Goal: Information Seeking & Learning: Learn about a topic

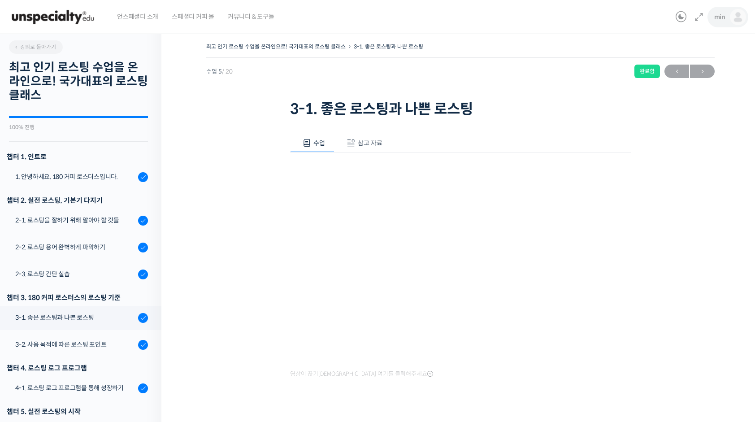
click at [722, 7] on link "min" at bounding box center [730, 17] width 32 height 34
click at [684, 70] on span "내가 등록한 강의" at bounding box center [684, 71] width 39 height 8
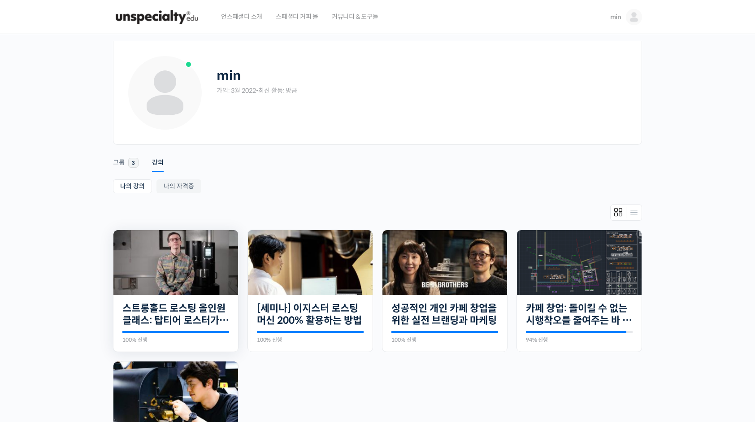
click at [178, 300] on div "30개의 수업 스트롱홀드 로스팅 올인원 클래스: 탑티어 로스터가 알려주는 스트롱홀드 A to Z 가이드 100% 진행 최근 활동: 2025년 …" at bounding box center [175, 323] width 125 height 57
click at [178, 311] on link "스트롱홀드 로스팅 올인원 클래스: 탑티어 로스터가 알려주는 스트롱홀드 A to Z 가이드" at bounding box center [175, 314] width 107 height 25
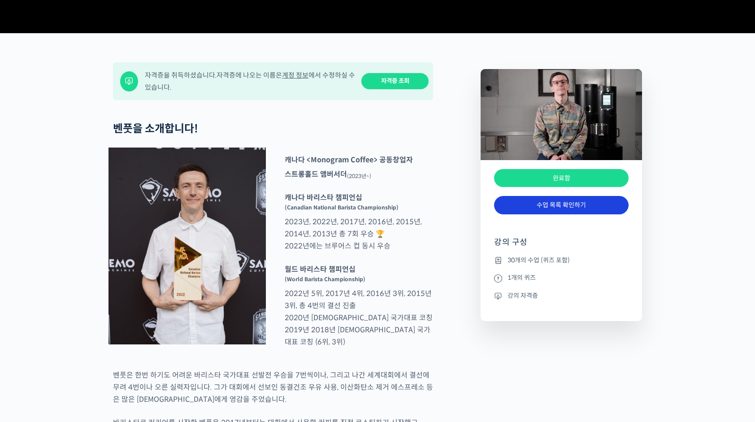
click at [561, 214] on link "수업 목록 확인하기" at bounding box center [561, 205] width 135 height 18
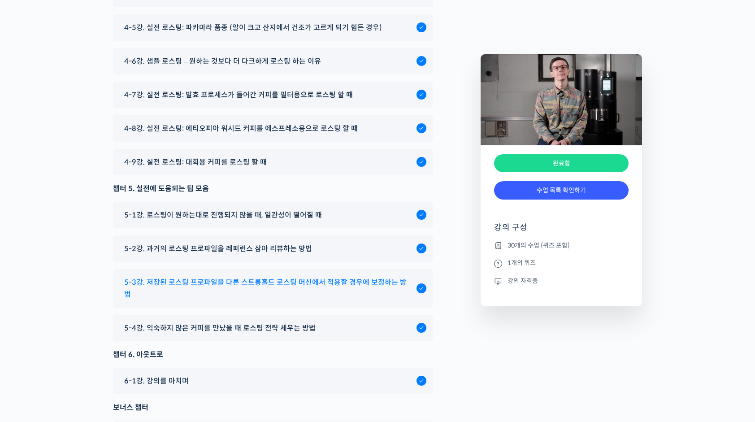
scroll to position [4949, 0]
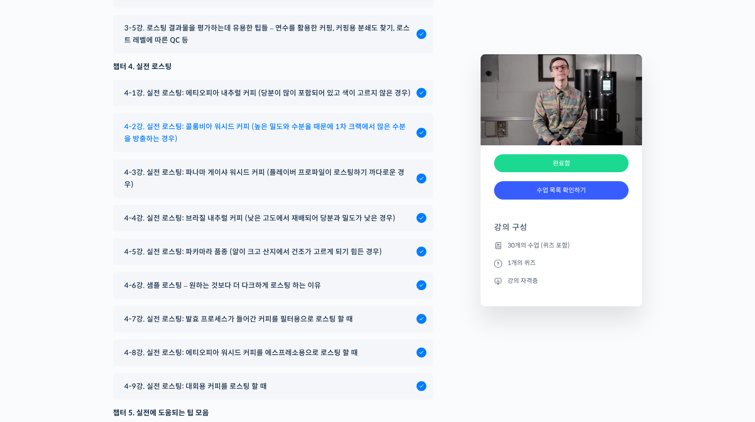
click at [318, 145] on span "4-2강. 실전 로스팅: 콜롬비아 워시드 커피 (높은 밀도와 수분율 때문에 1차 크랙에서 많은 수분을 방출하는 경우)" at bounding box center [268, 133] width 288 height 24
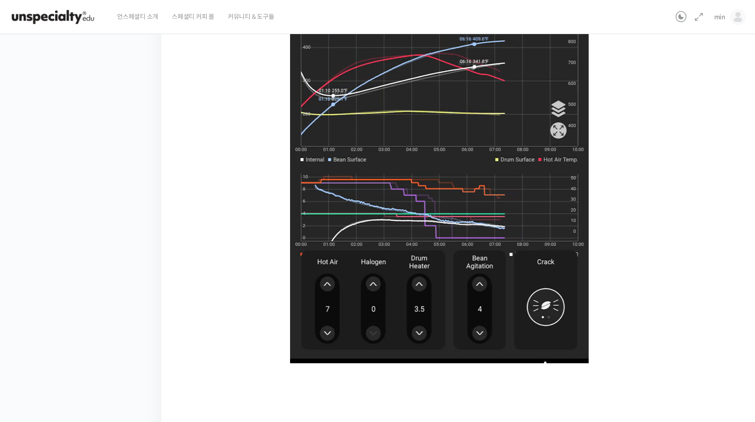
scroll to position [451, 0]
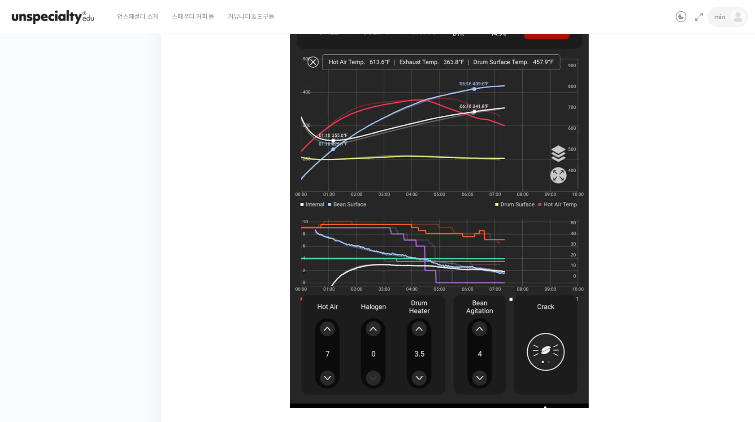
click at [725, 10] on link "min" at bounding box center [730, 17] width 32 height 34
click at [687, 72] on span "내가 등록한 강의" at bounding box center [684, 71] width 39 height 8
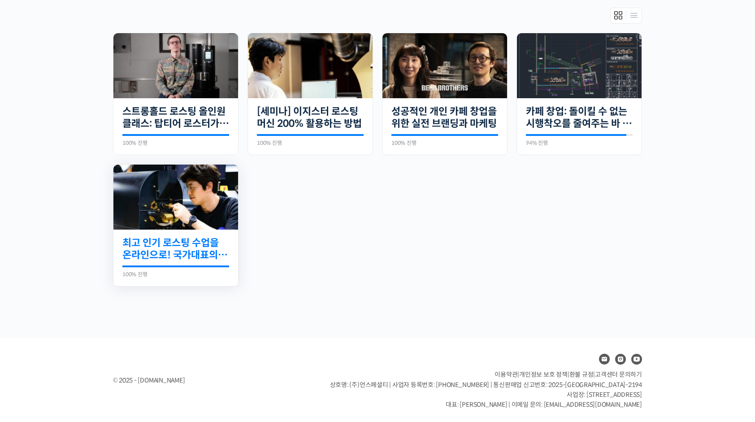
click at [184, 245] on link "최고 인기 로스팅 수업을 온라인으로! 국가대표의 로스팅 클래스" at bounding box center [175, 249] width 107 height 25
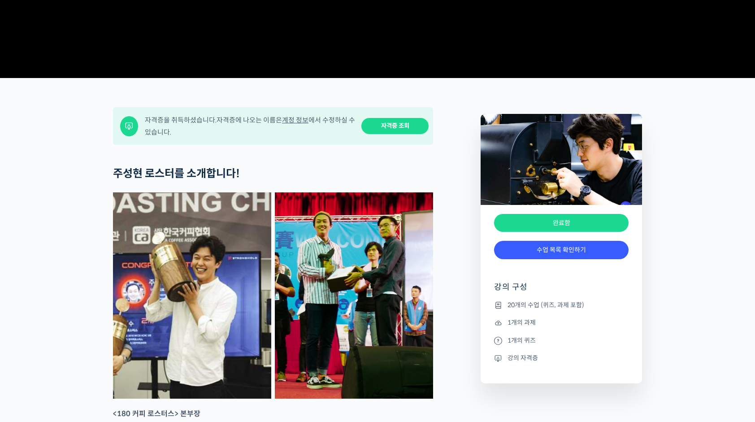
scroll to position [538, 0]
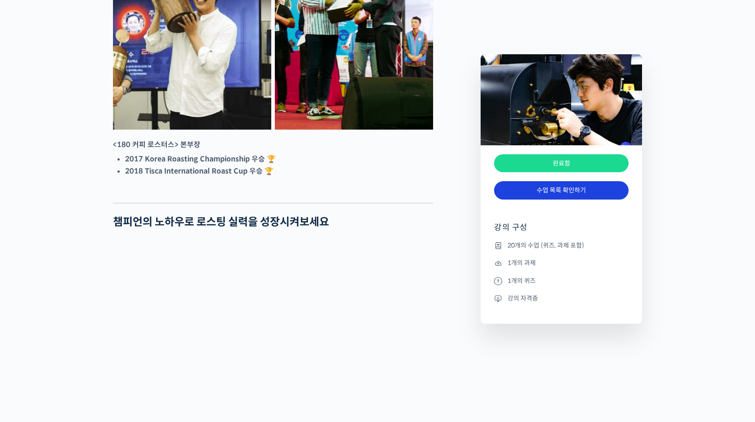
click at [543, 195] on link "수업 목록 확인하기" at bounding box center [561, 190] width 135 height 18
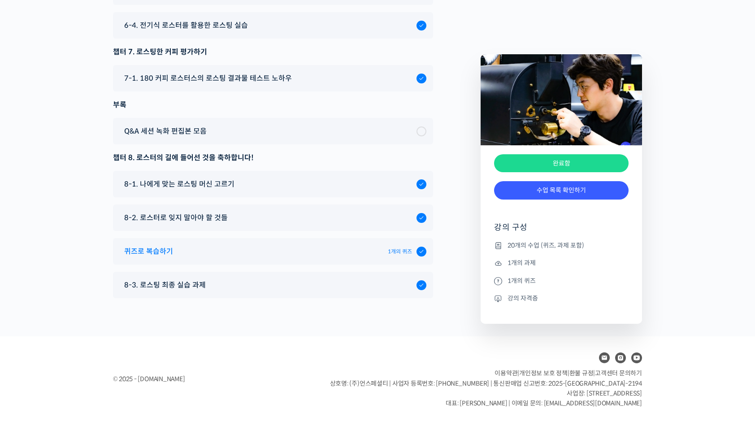
scroll to position [4584, 0]
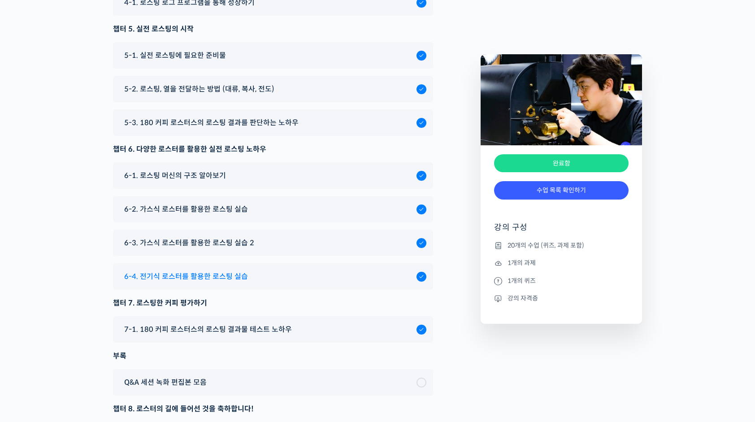
click at [293, 288] on div "6-4. 전기식 로스터를 활용한 로스팅 실습" at bounding box center [273, 276] width 320 height 26
click at [278, 282] on div "6-4. 전기식 로스터를 활용한 로스팅 실습" at bounding box center [268, 276] width 297 height 12
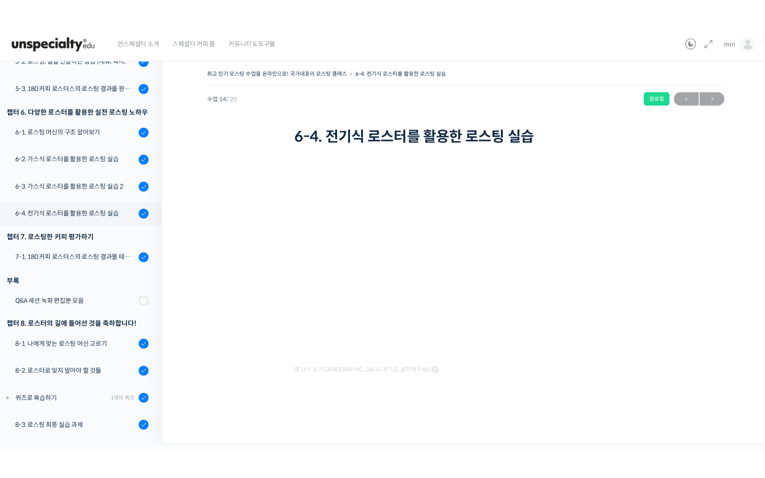
scroll to position [368, 0]
